Goal: Task Accomplishment & Management: Use online tool/utility

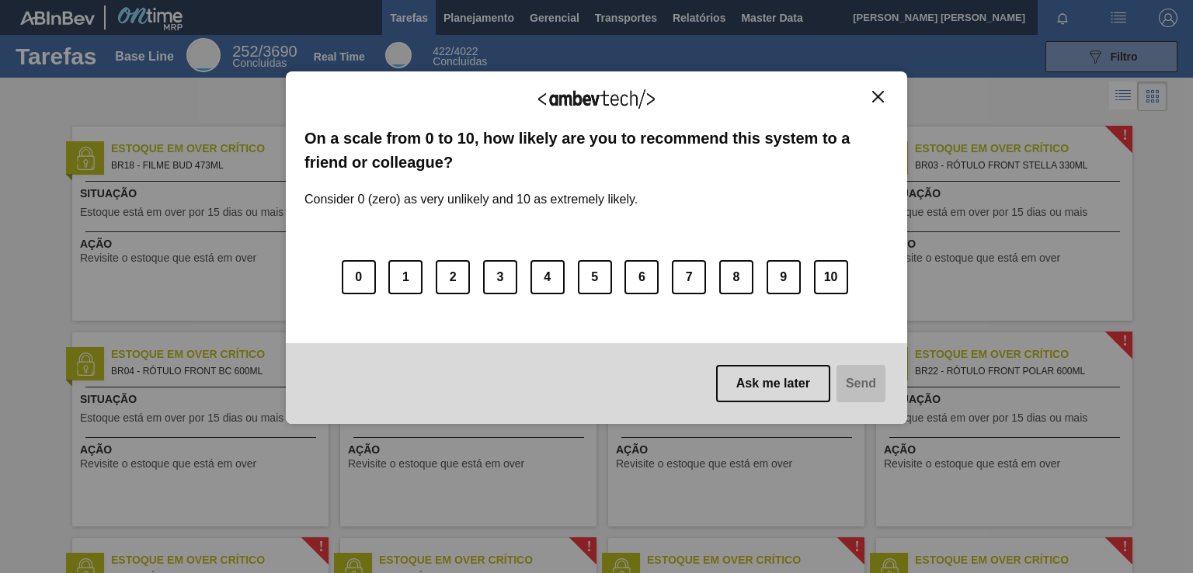
click at [879, 94] on img "Close" at bounding box center [878, 97] width 12 height 12
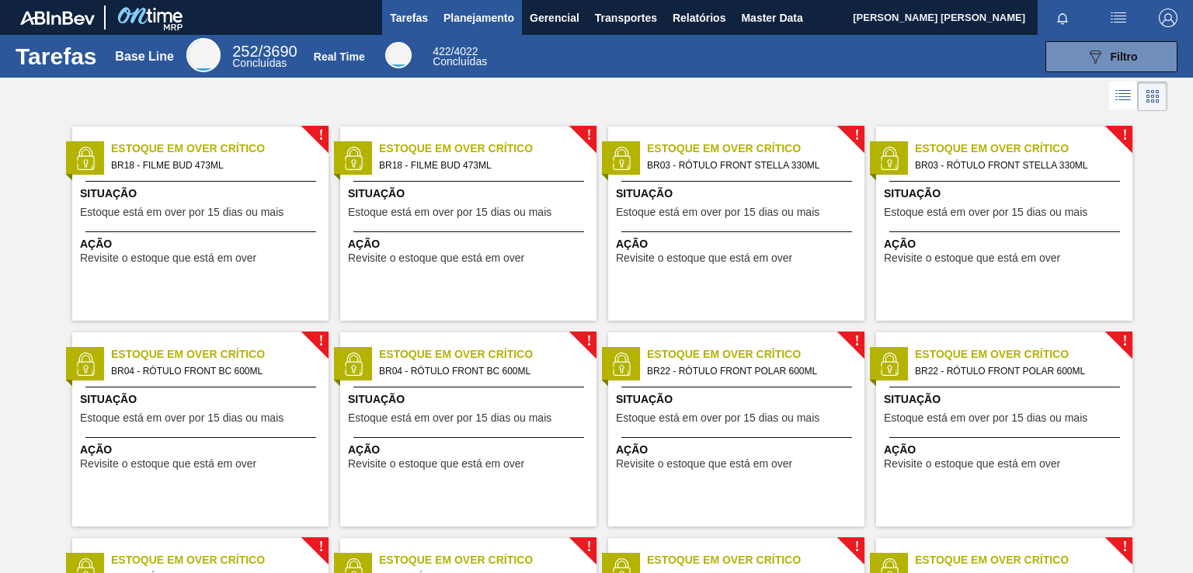
click at [472, 3] on button "Planejamento" at bounding box center [479, 17] width 86 height 35
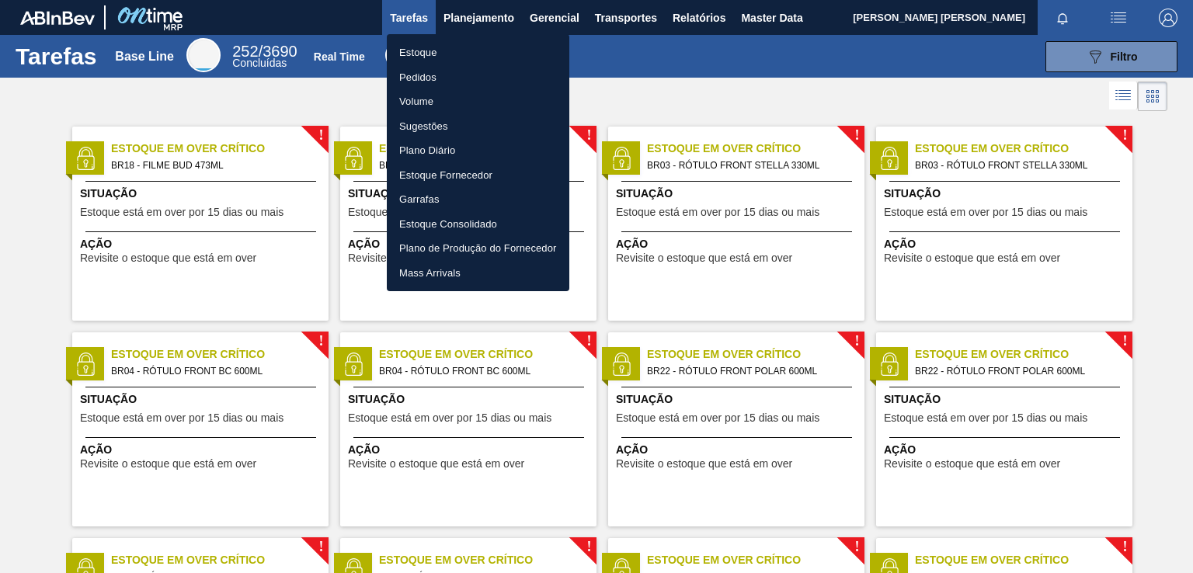
click at [441, 71] on li "Pedidos" at bounding box center [478, 77] width 183 height 25
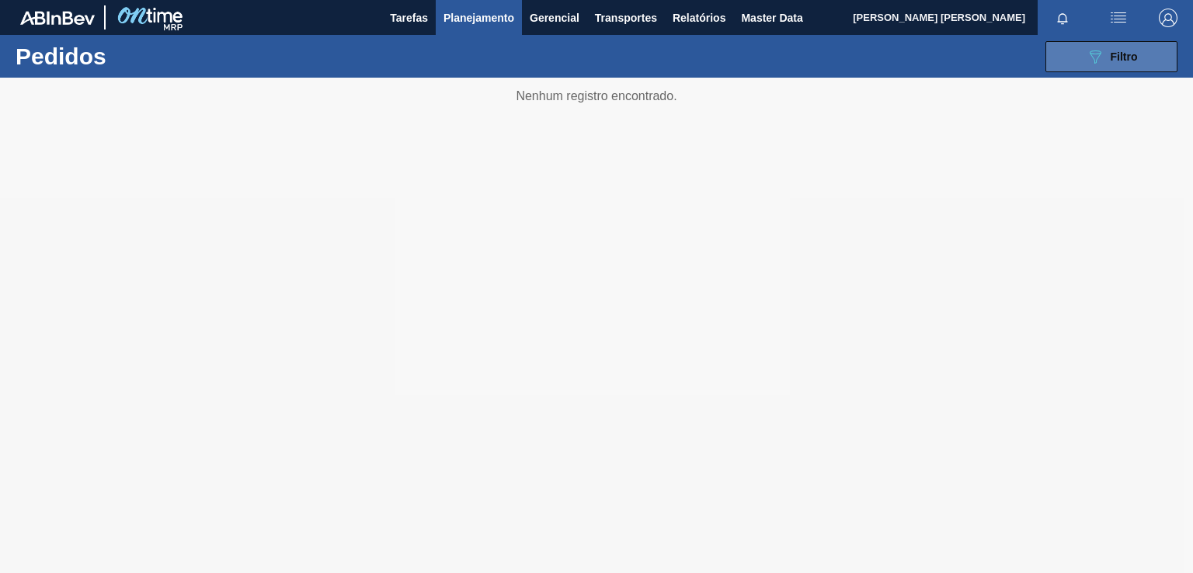
click at [1127, 67] on button "089F7B8B-B2A5-4AFE-B5C0-19BA573D28AC Filtro" at bounding box center [1112, 56] width 132 height 31
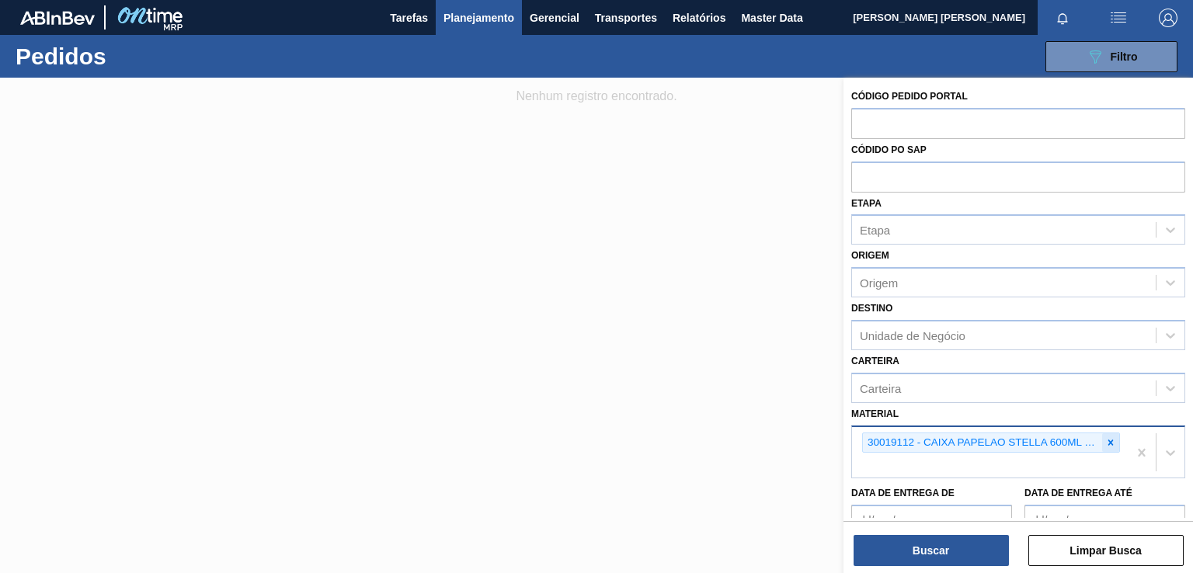
click at [1112, 437] on icon at bounding box center [1110, 442] width 11 height 11
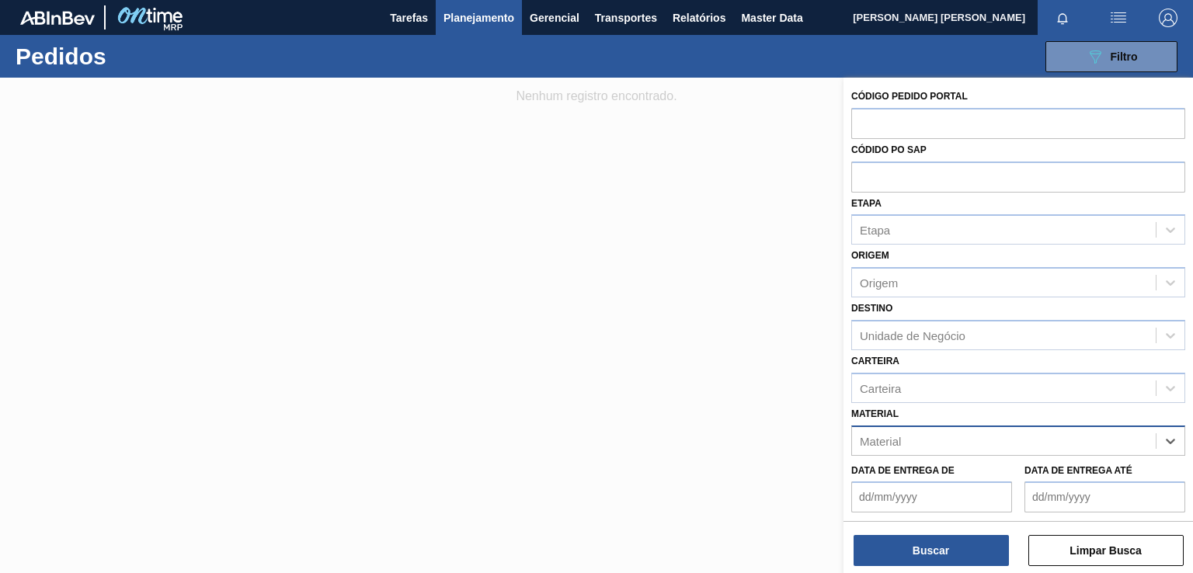
paste input "30012281"
type input "30012281"
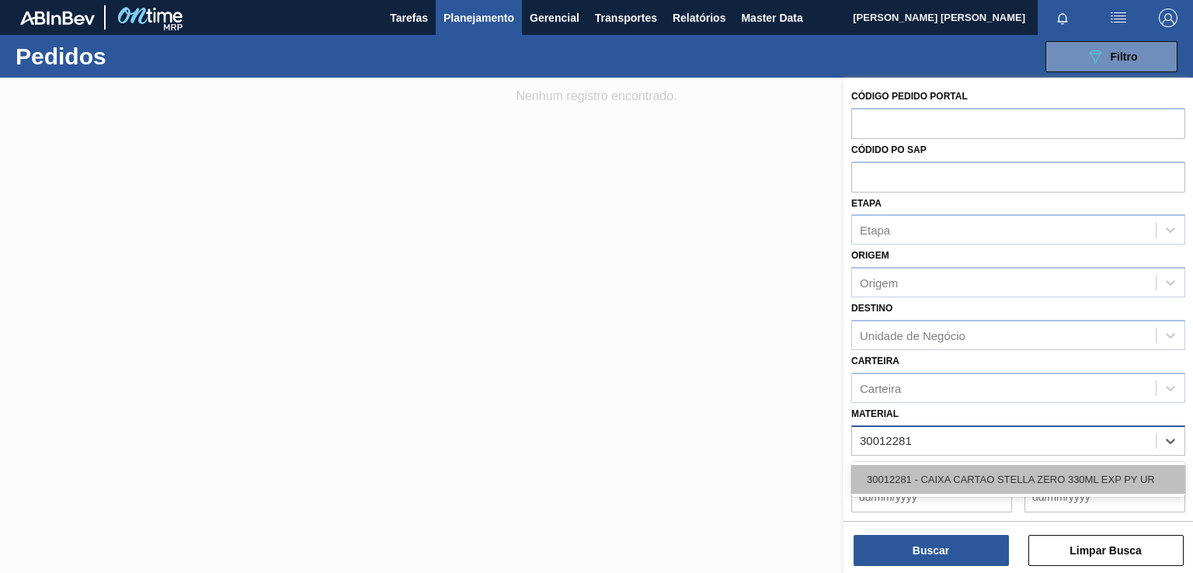
click at [995, 482] on div "30012281 - CAIXA CARTAO STELLA ZERO 330ML EXP PY UR" at bounding box center [1018, 479] width 334 height 29
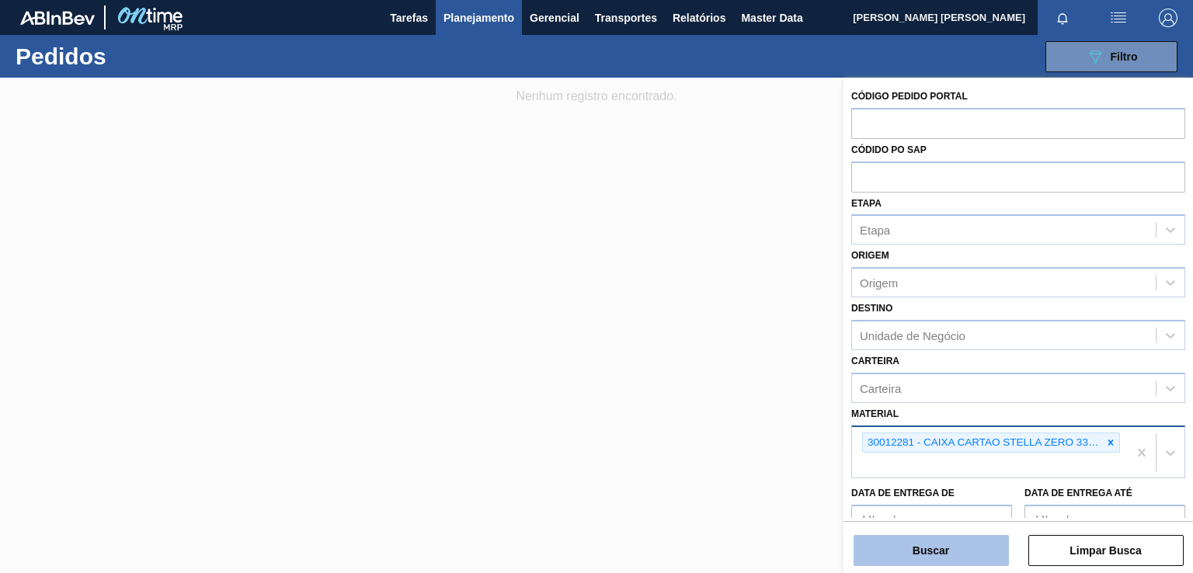
click at [931, 558] on button "Buscar" at bounding box center [931, 550] width 155 height 31
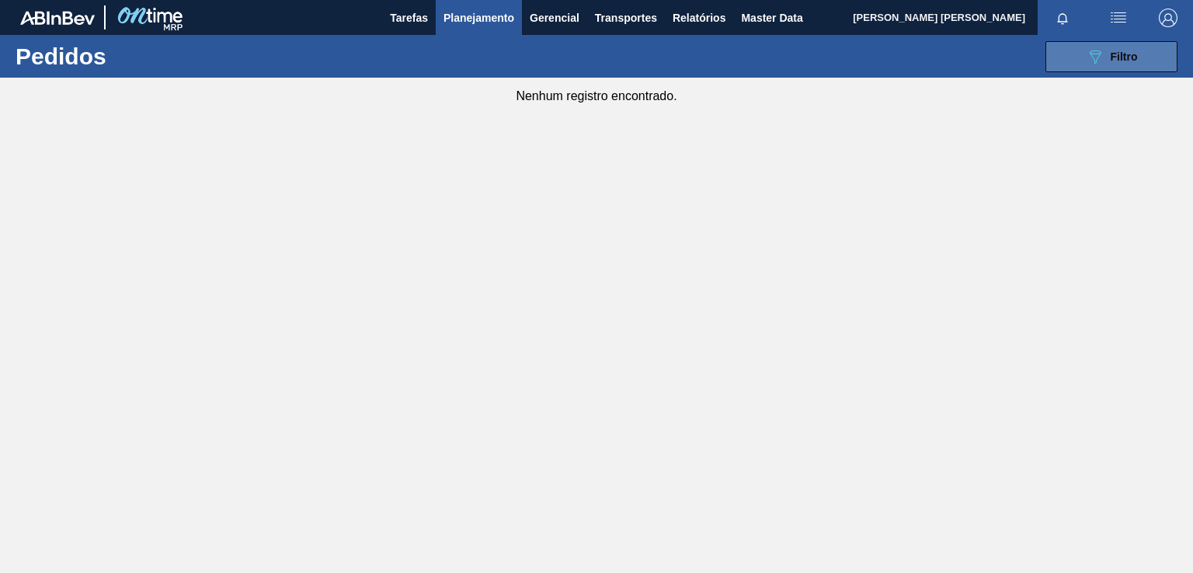
click at [1076, 61] on button "089F7B8B-B2A5-4AFE-B5C0-19BA573D28AC Filtro" at bounding box center [1112, 56] width 132 height 31
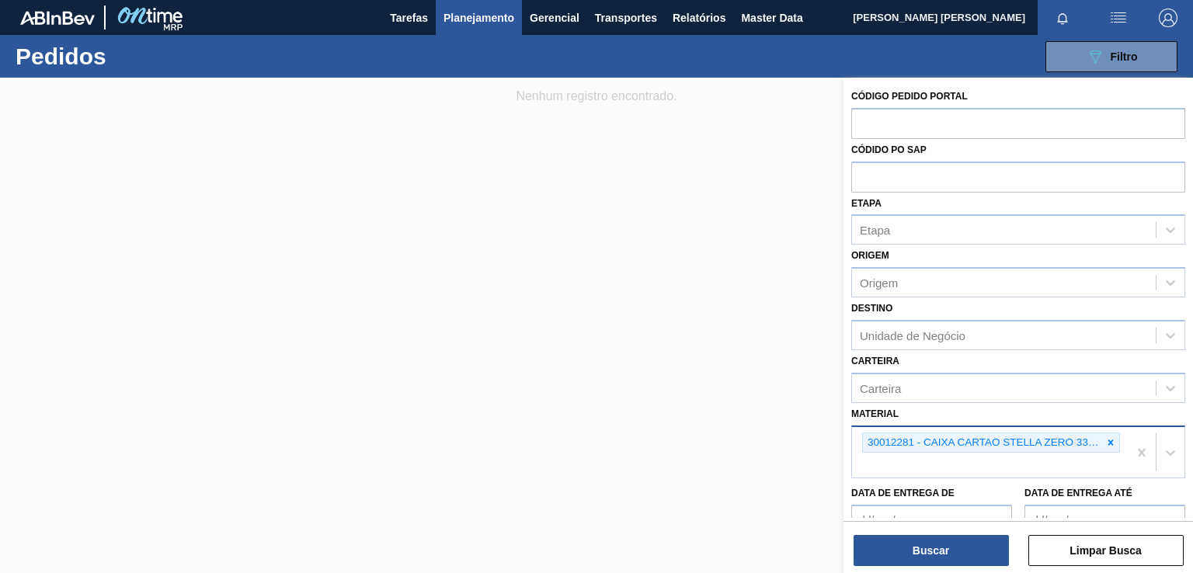
click at [1072, 444] on div "30012281 - CAIXA CARTAO STELLA ZERO 330ML EXP PY UR" at bounding box center [982, 442] width 239 height 19
click at [1105, 442] on icon at bounding box center [1110, 442] width 11 height 11
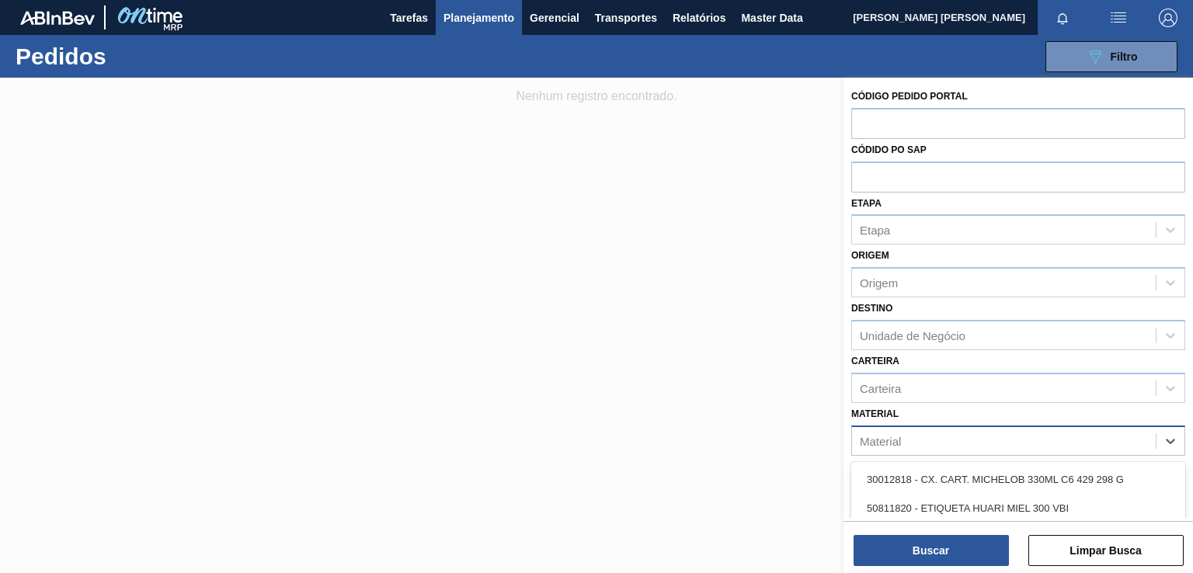
paste input "30012283"
type input "30012283"
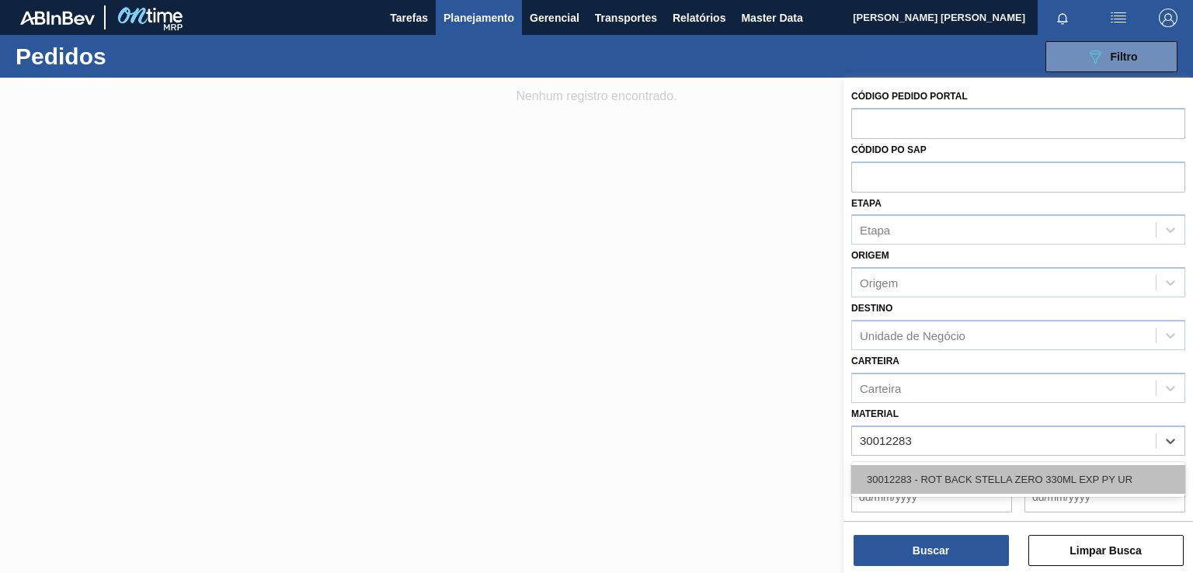
click at [938, 468] on div "30012283 - ROT BACK STELLA ZERO 330ML EXP PY UR" at bounding box center [1018, 479] width 334 height 29
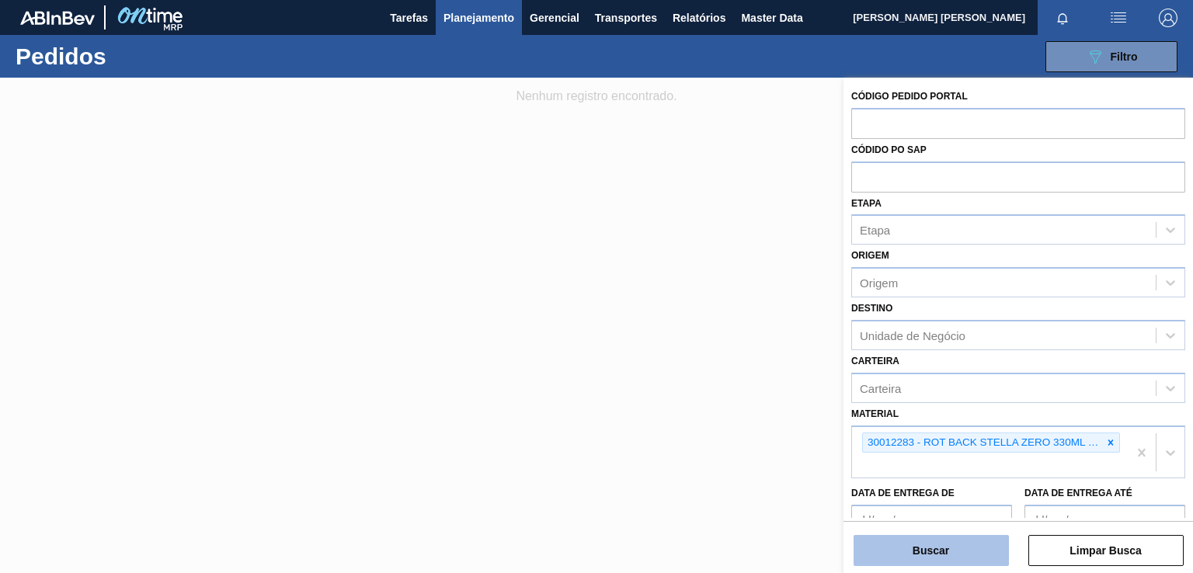
click at [938, 552] on button "Buscar" at bounding box center [931, 550] width 155 height 31
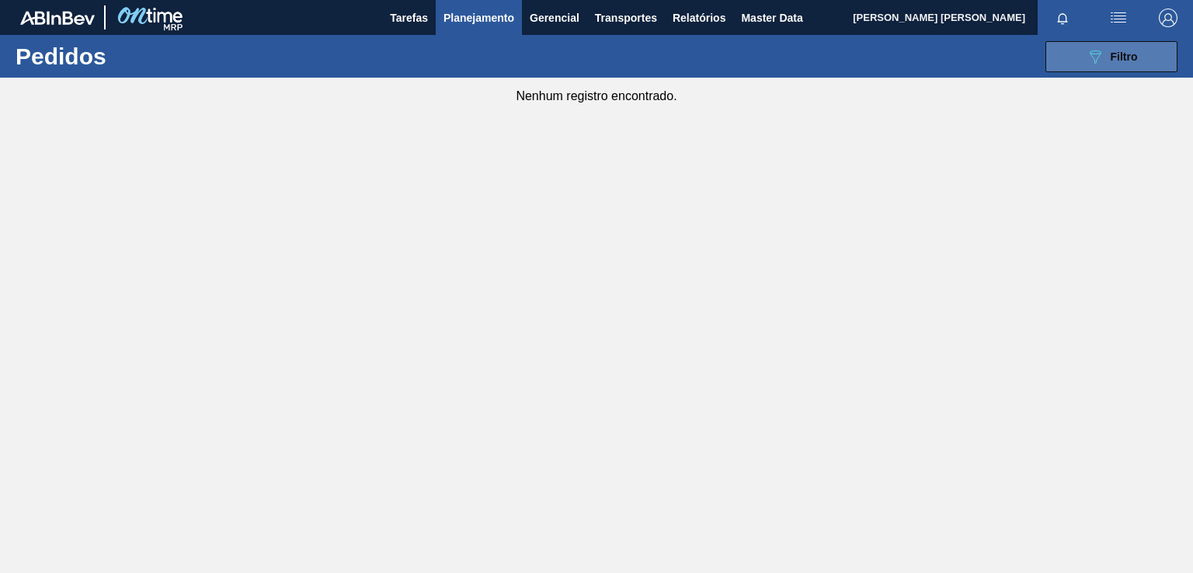
click at [1101, 56] on icon "089F7B8B-B2A5-4AFE-B5C0-19BA573D28AC" at bounding box center [1095, 56] width 19 height 19
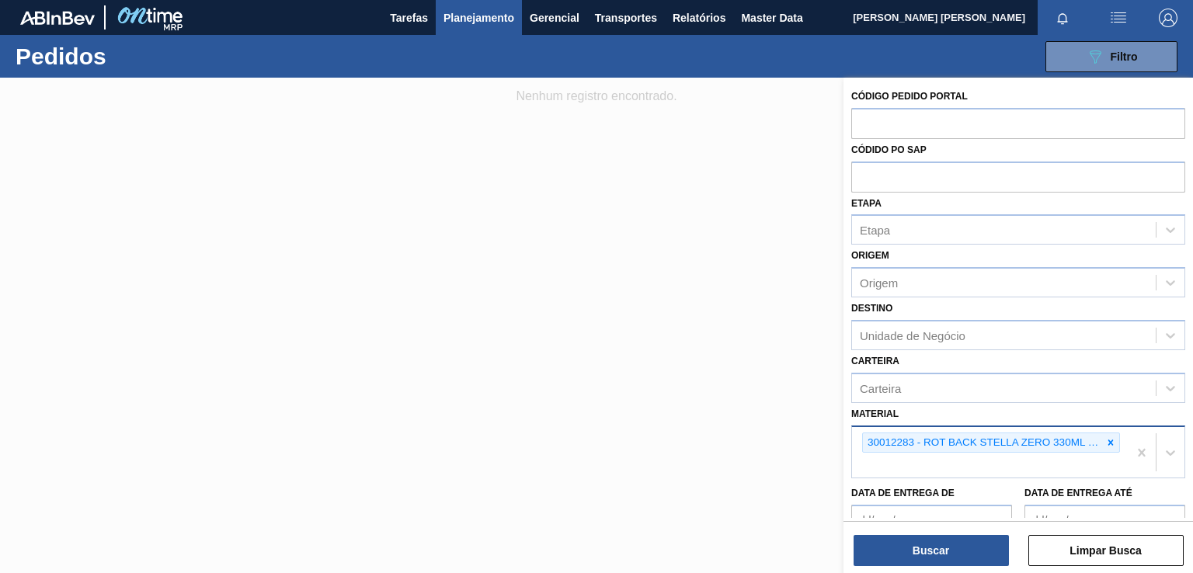
click at [1112, 441] on icon at bounding box center [1110, 442] width 11 height 11
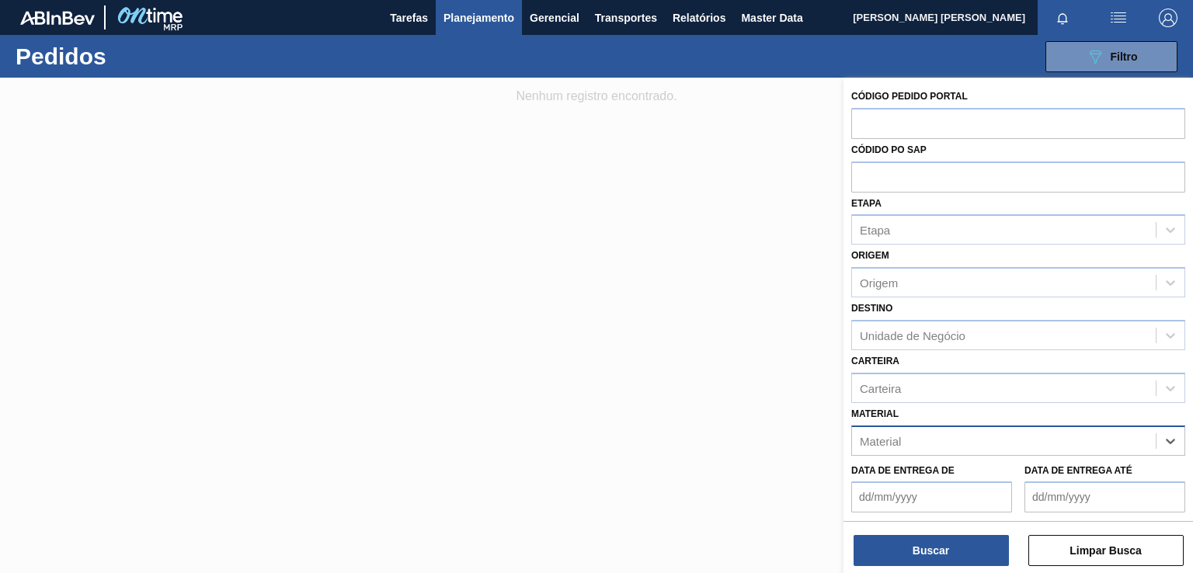
paste input "30012285"
type input "30012285"
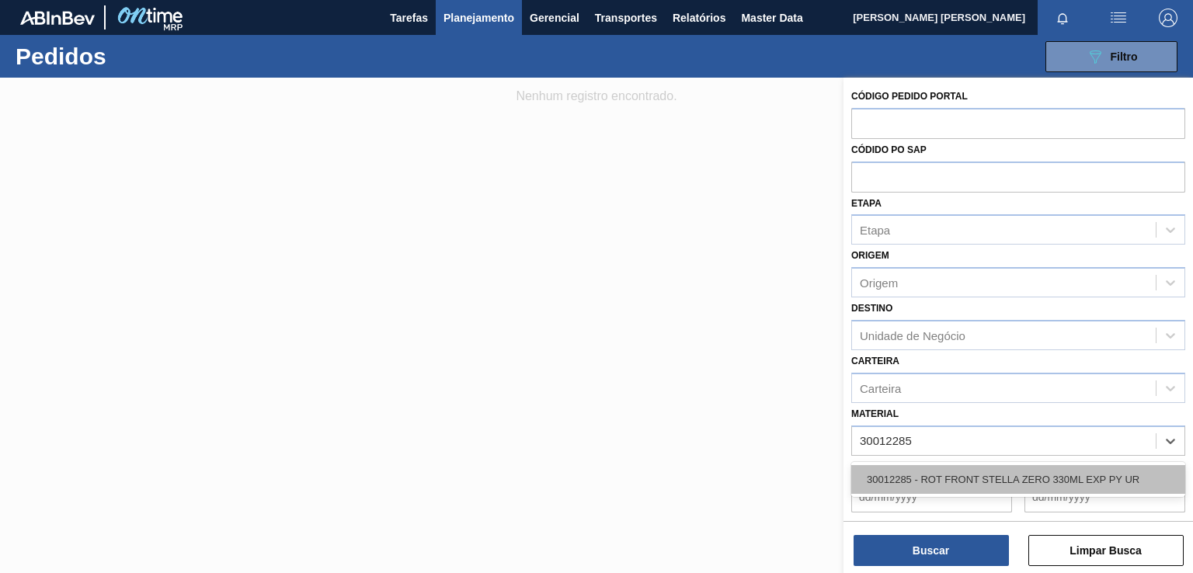
click at [988, 476] on div "30012285 - ROT FRONT STELLA ZERO 330ML EXP PY UR" at bounding box center [1018, 479] width 334 height 29
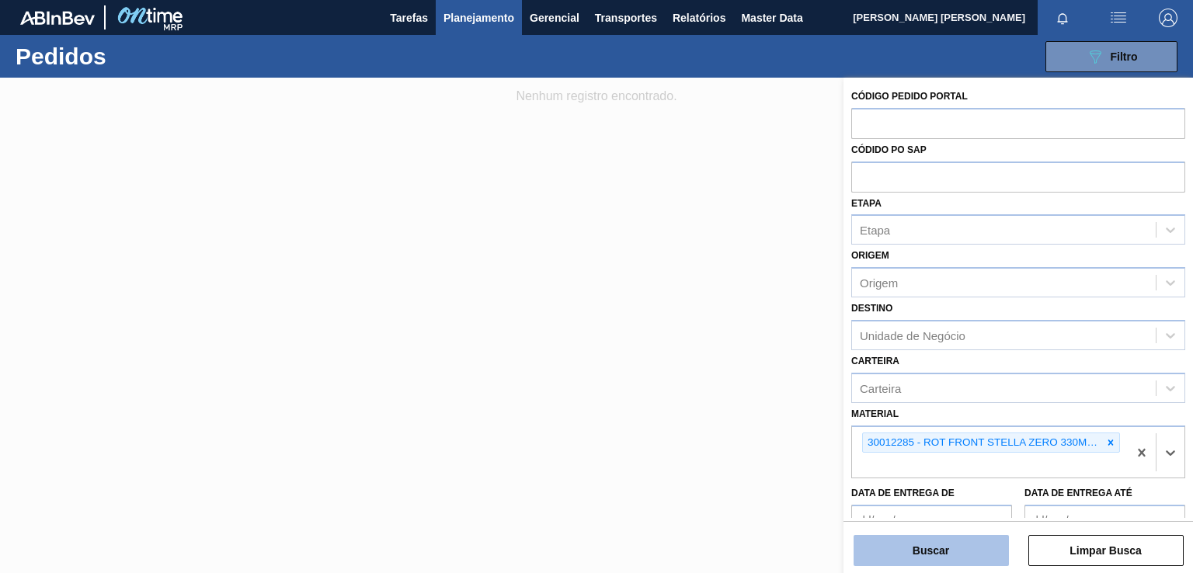
click at [940, 557] on button "Buscar" at bounding box center [931, 550] width 155 height 31
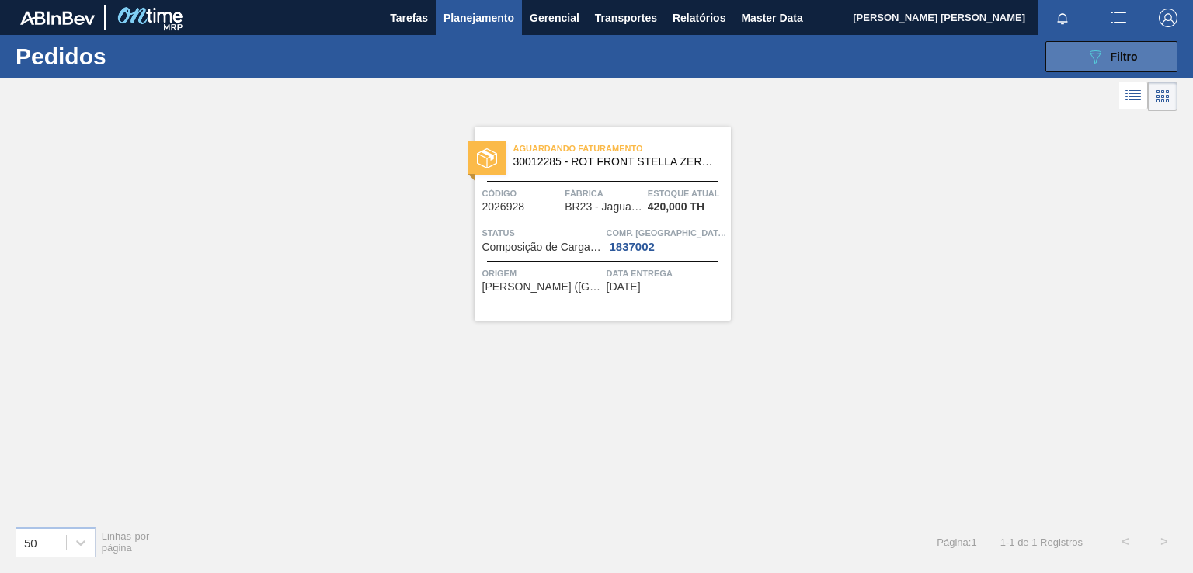
click at [1127, 50] on span "Filtro" at bounding box center [1124, 56] width 27 height 12
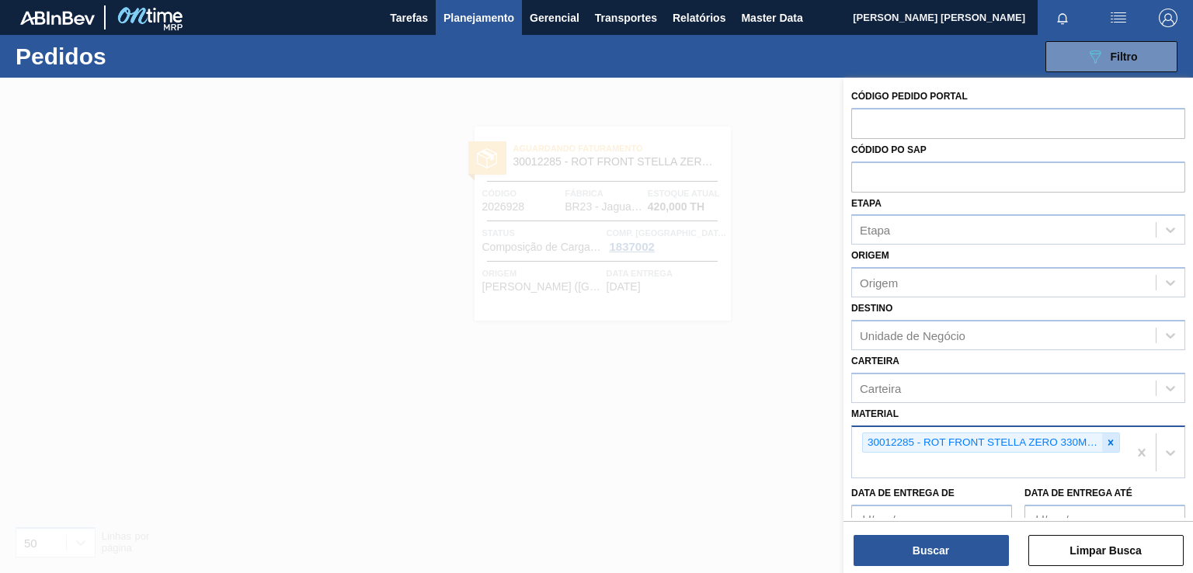
click at [1112, 439] on icon at bounding box center [1110, 442] width 11 height 11
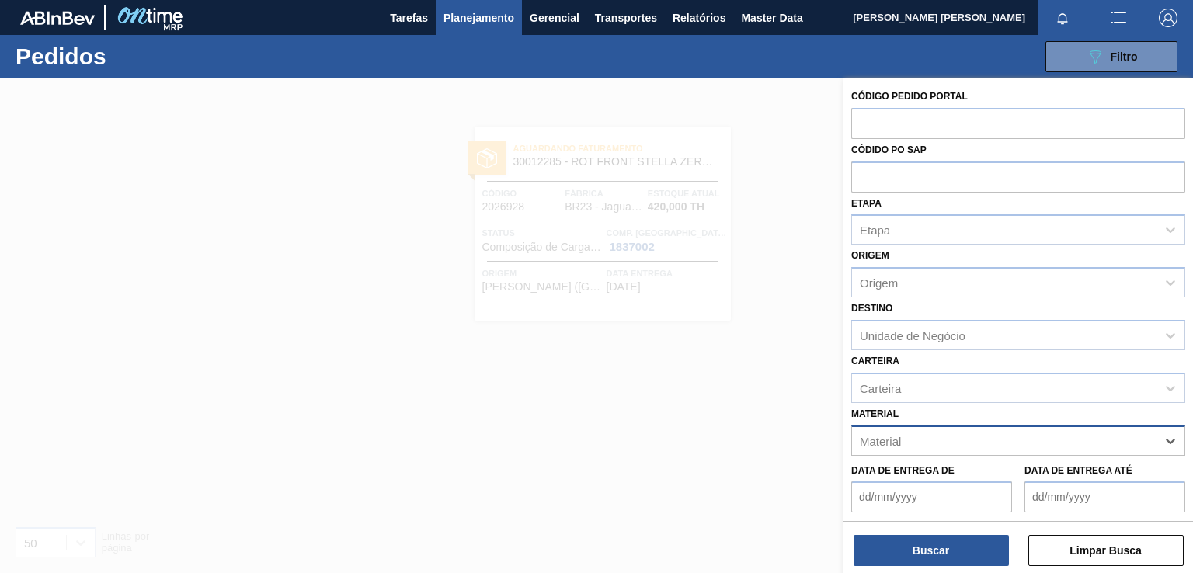
paste input "30012281"
type input "30012281"
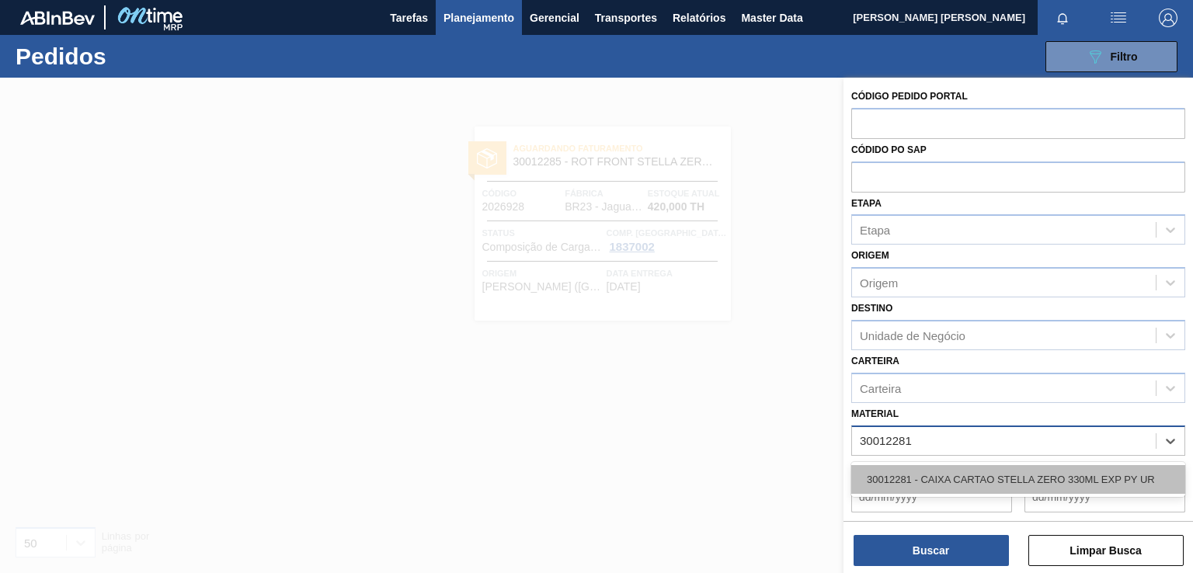
click at [947, 474] on div "30012281 - CAIXA CARTAO STELLA ZERO 330ML EXP PY UR" at bounding box center [1018, 479] width 334 height 29
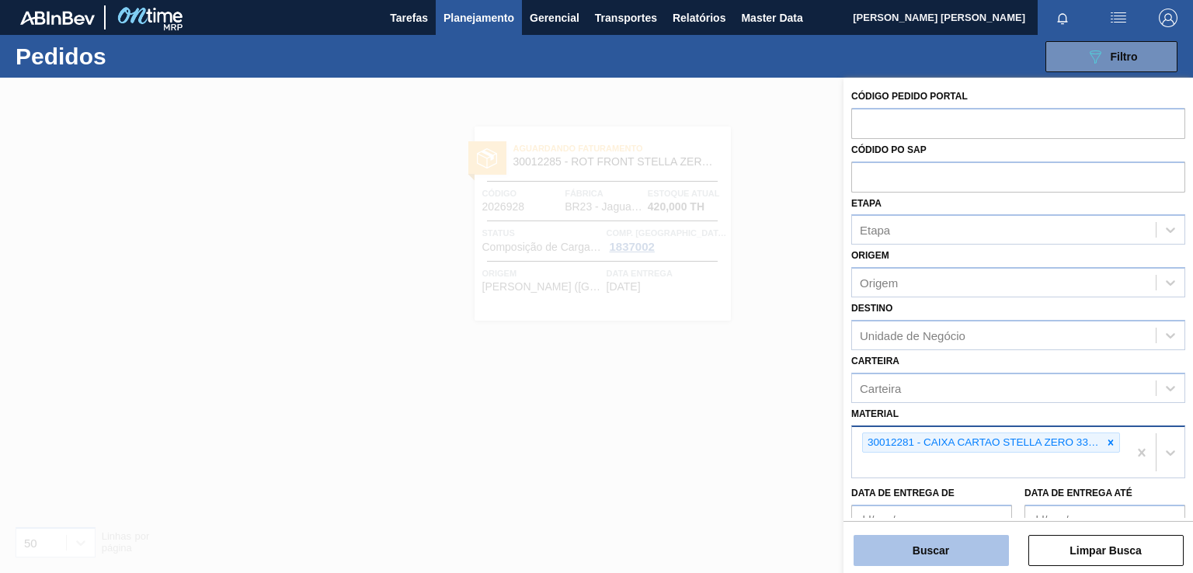
click at [936, 552] on button "Buscar" at bounding box center [931, 550] width 155 height 31
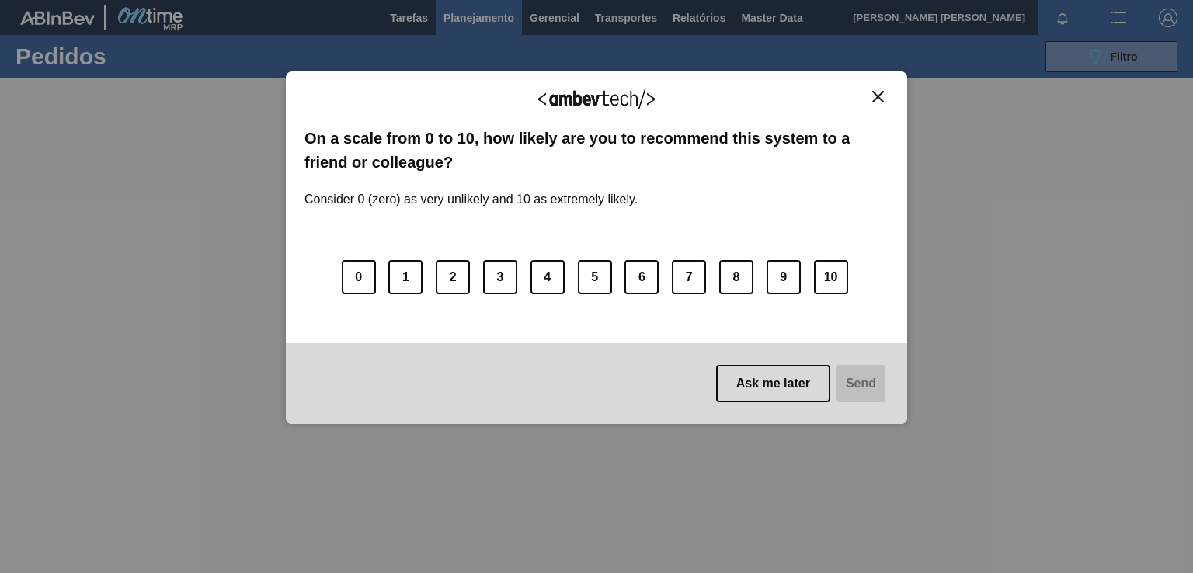
click at [879, 97] on img "Close" at bounding box center [878, 97] width 12 height 12
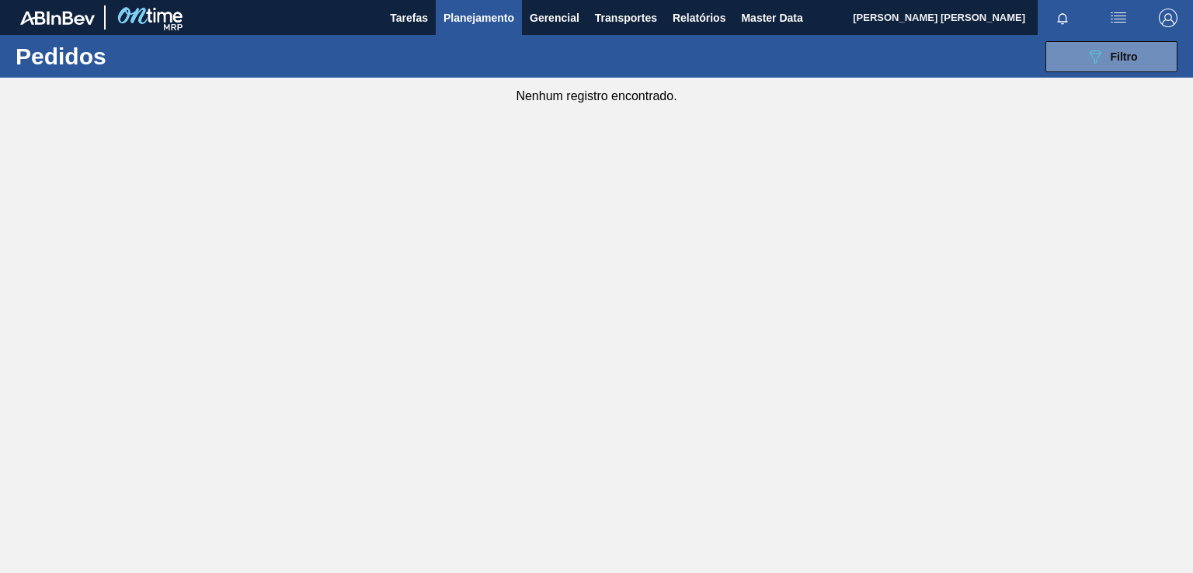
drag, startPoint x: 1122, startPoint y: 60, endPoint x: 1111, endPoint y: 86, distance: 28.6
click at [1121, 60] on span "Filtro" at bounding box center [1124, 56] width 27 height 12
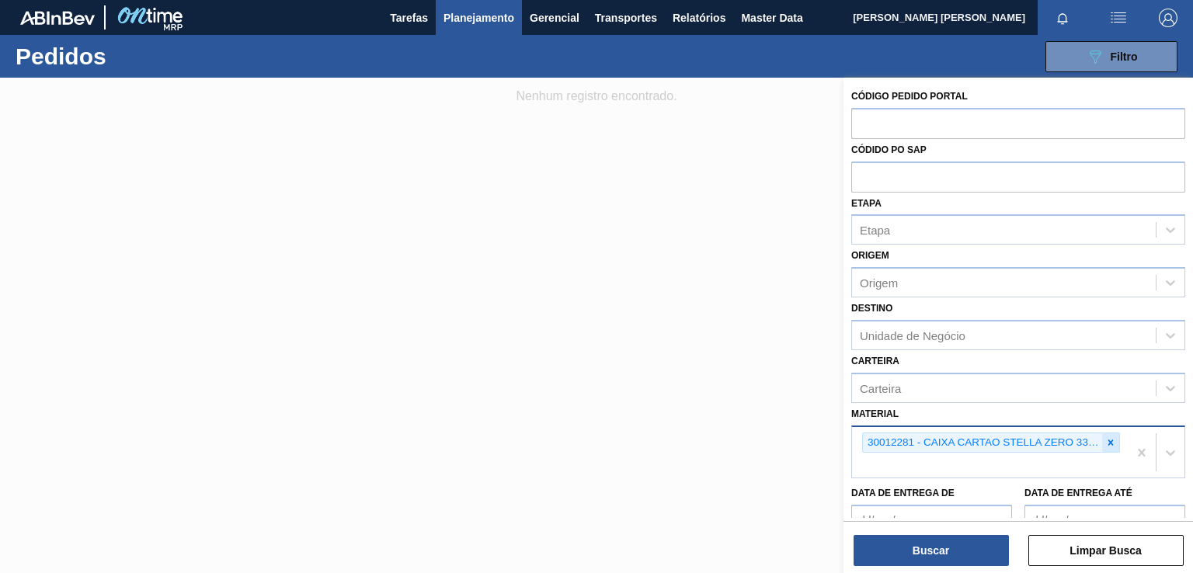
click at [1106, 447] on div at bounding box center [1110, 442] width 17 height 19
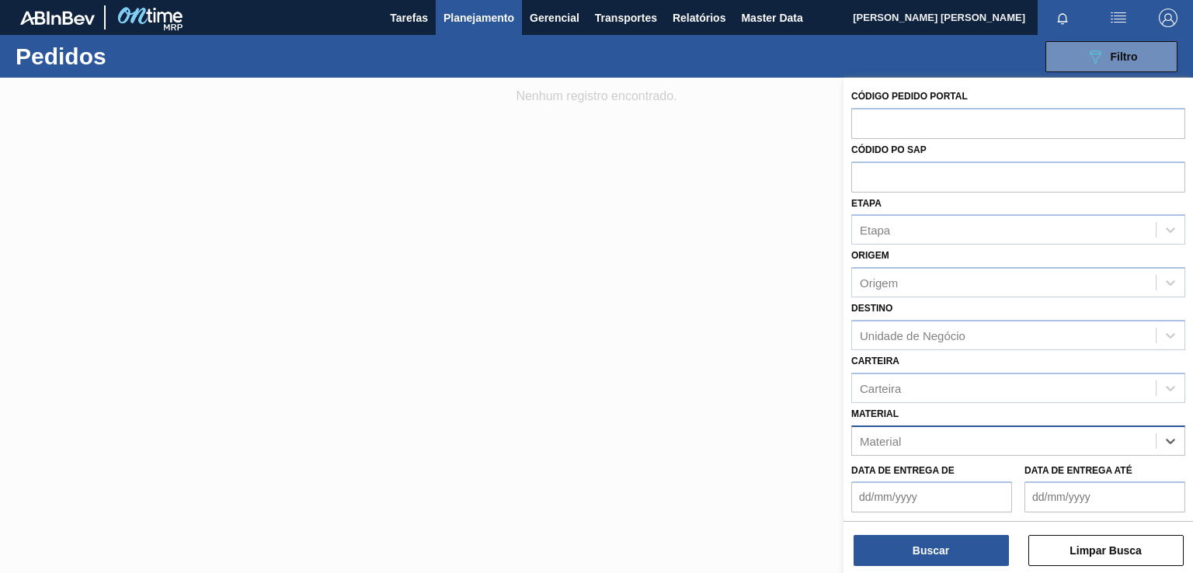
paste input "30012287"
type input "30012287"
drag, startPoint x: 967, startPoint y: 478, endPoint x: 974, endPoint y: 526, distance: 48.7
click at [967, 479] on div "30012287 - ROT NECK STELLA ZERO 330ML EXP PY UR" at bounding box center [1018, 479] width 334 height 29
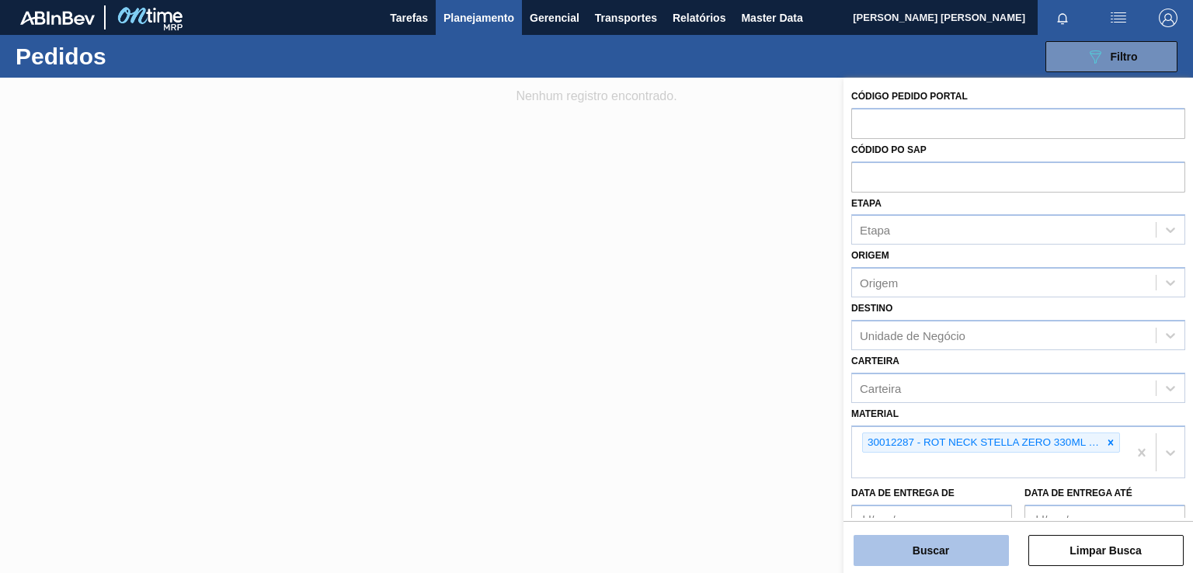
click at [942, 546] on button "Buscar" at bounding box center [931, 550] width 155 height 31
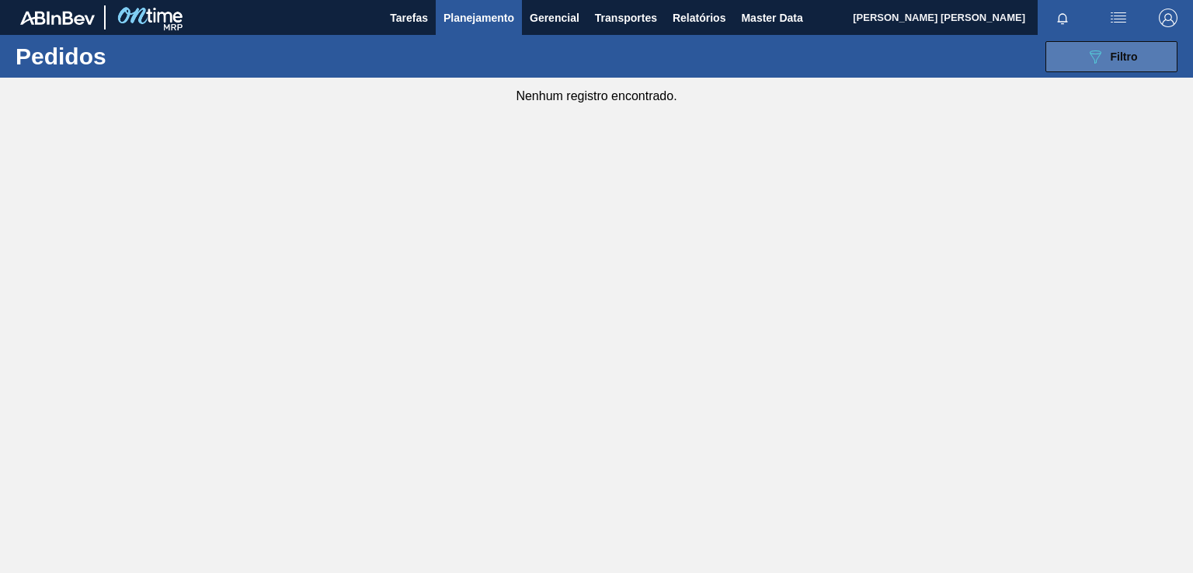
click at [1108, 57] on div "089F7B8B-B2A5-4AFE-B5C0-19BA573D28AC Filtro" at bounding box center [1112, 56] width 52 height 19
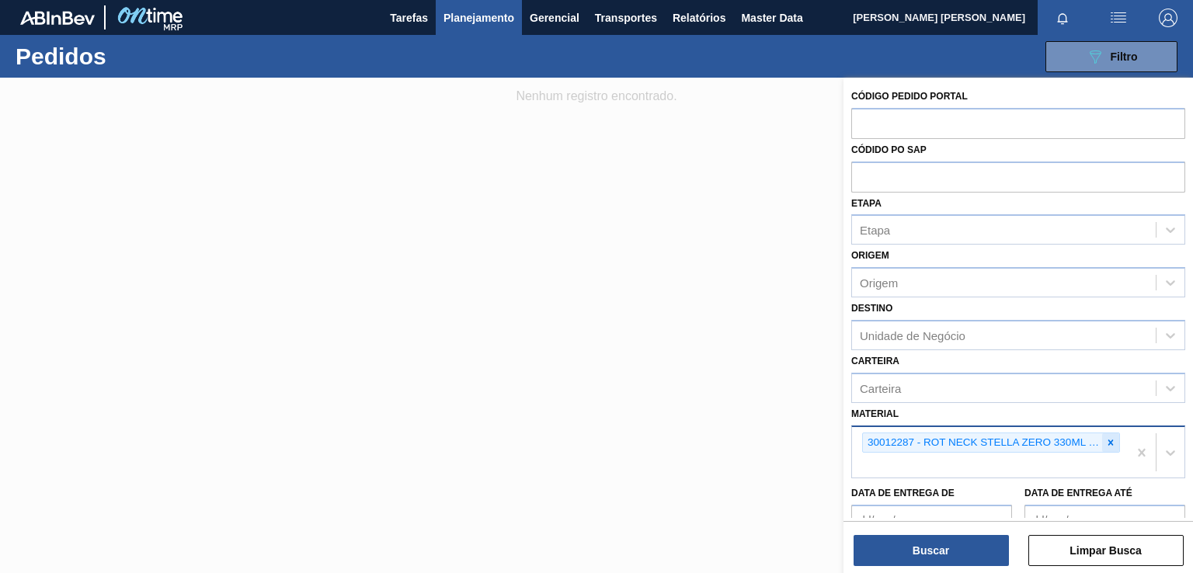
click at [1105, 442] on icon at bounding box center [1110, 442] width 11 height 11
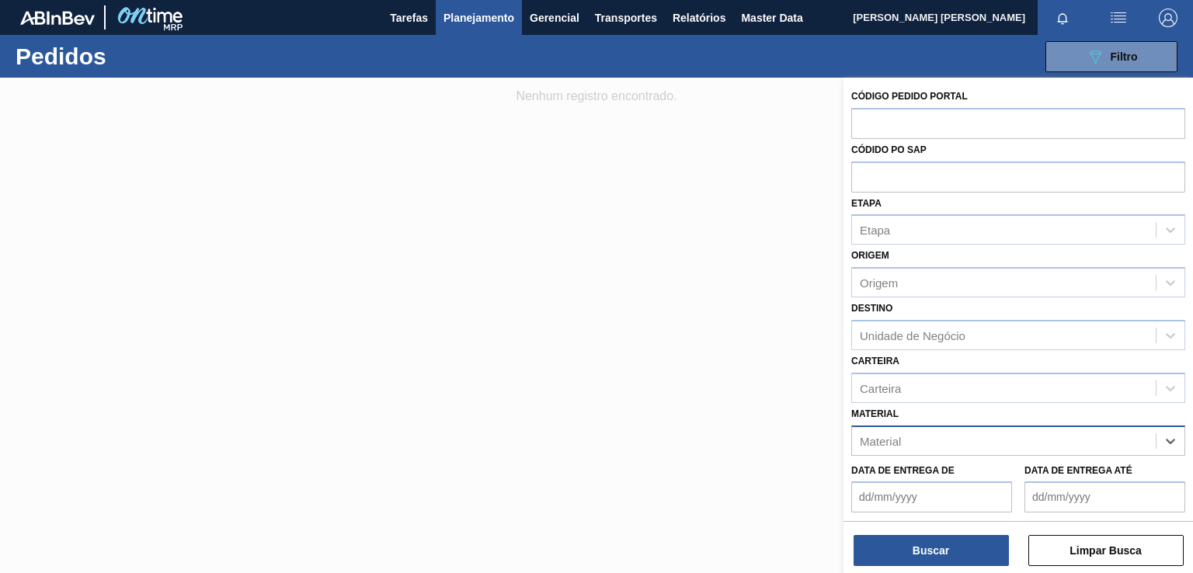
paste input "30005909"
type input "30005909"
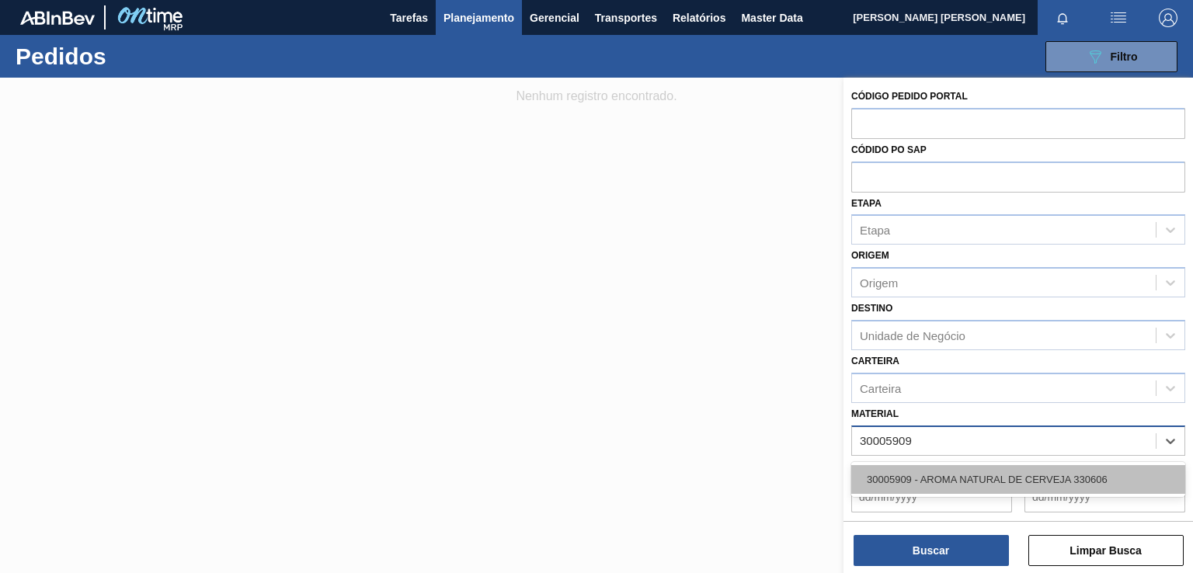
click at [943, 484] on div "30005909 - AROMA NATURAL DE CERVEJA 330606" at bounding box center [1018, 479] width 334 height 29
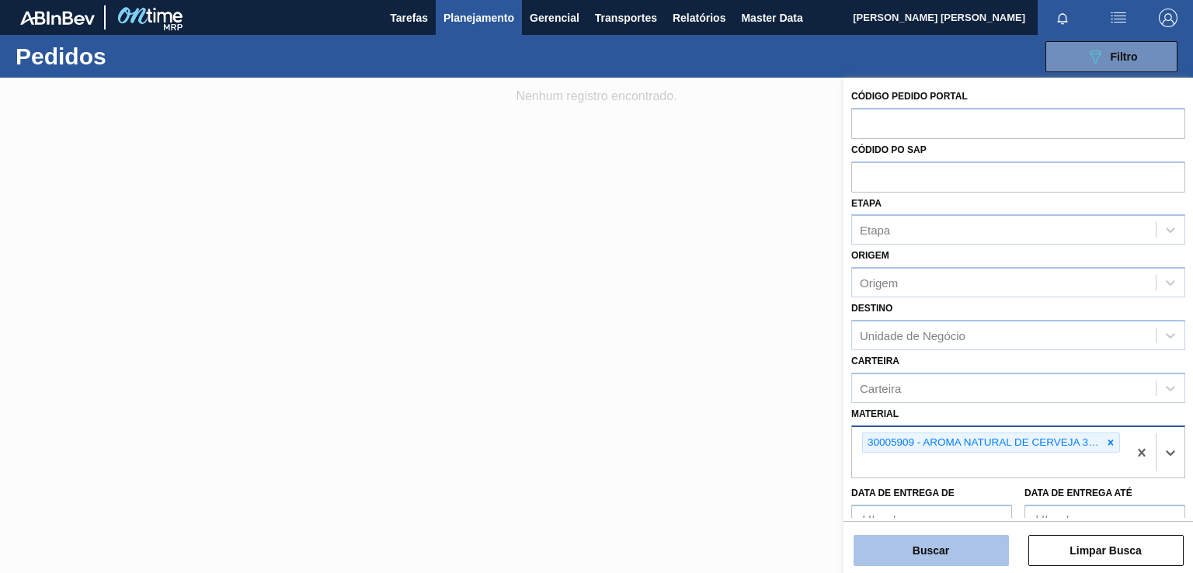
click at [934, 561] on button "Buscar" at bounding box center [931, 550] width 155 height 31
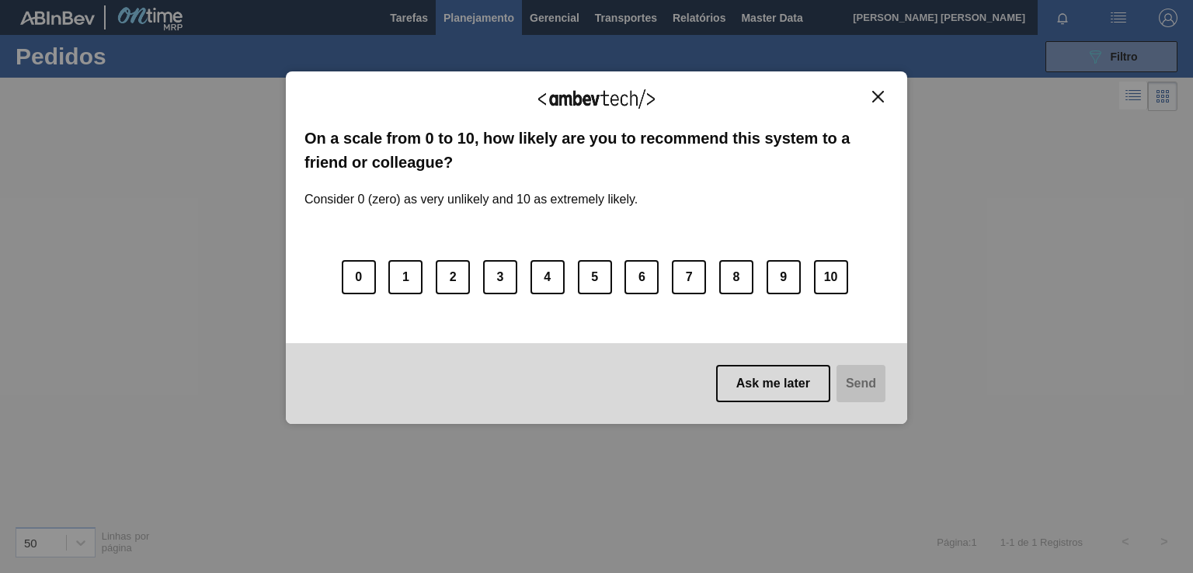
click at [884, 97] on button "Close" at bounding box center [878, 96] width 21 height 13
